Goal: Information Seeking & Learning: Learn about a topic

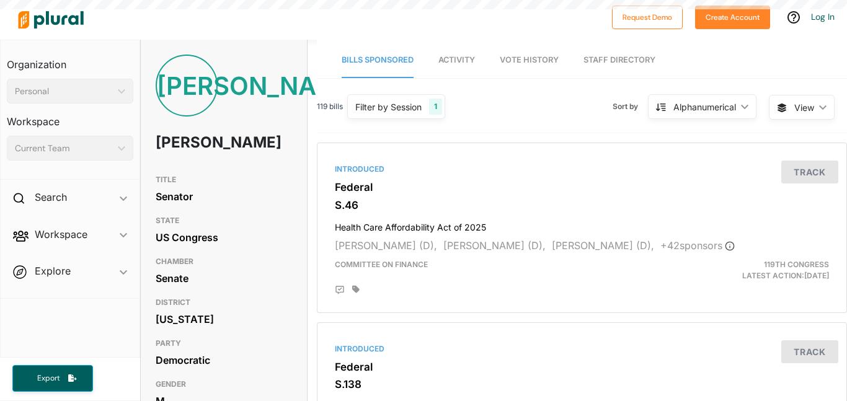
scroll to position [236, 0]
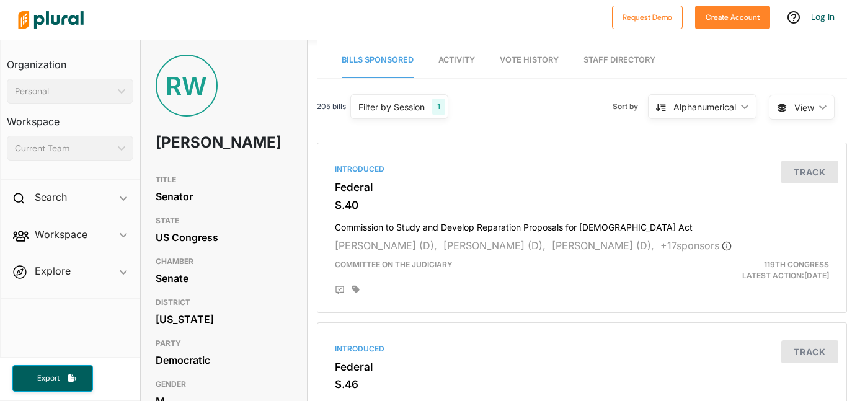
scroll to position [339, 1]
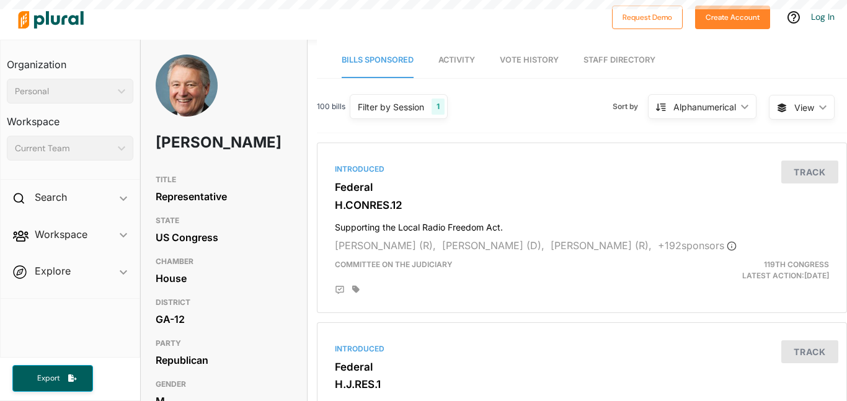
scroll to position [226, 0]
